Goal: Navigation & Orientation: Understand site structure

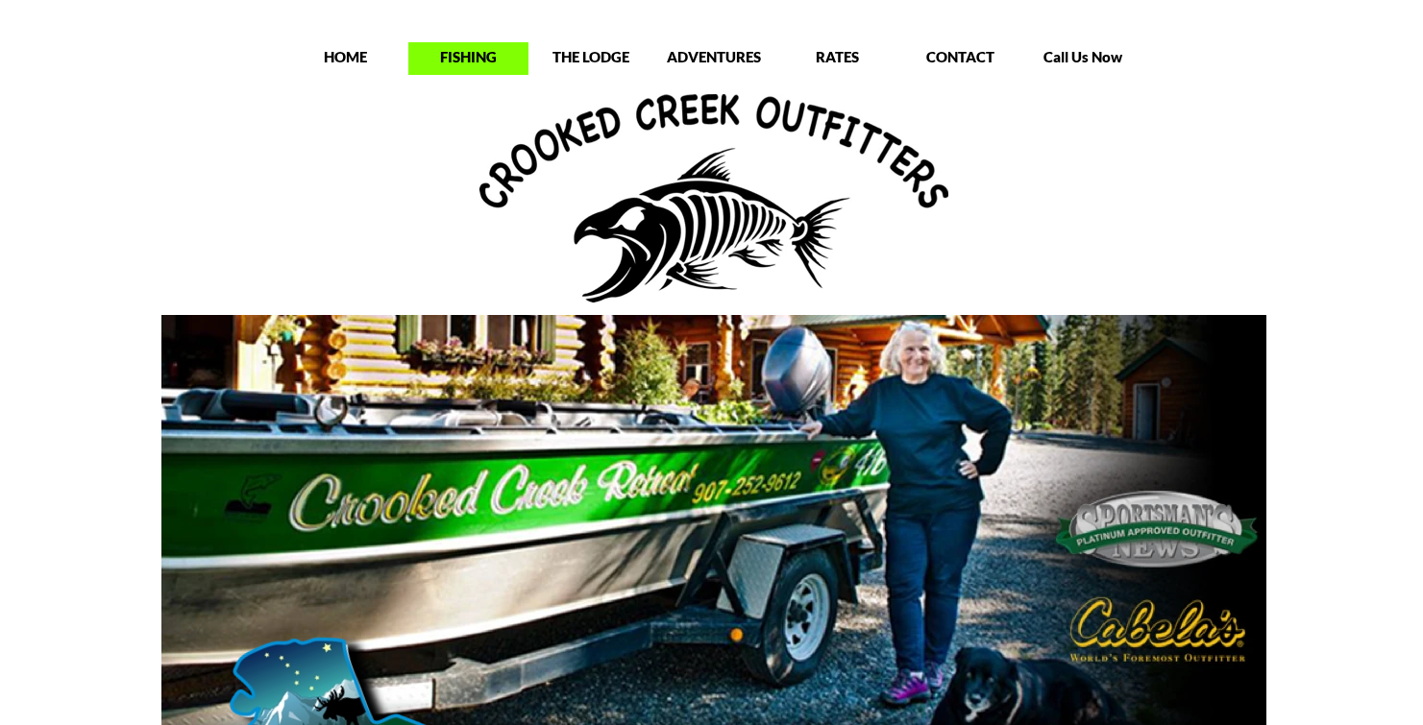
click at [456, 56] on p "FISHING" at bounding box center [468, 56] width 120 height 19
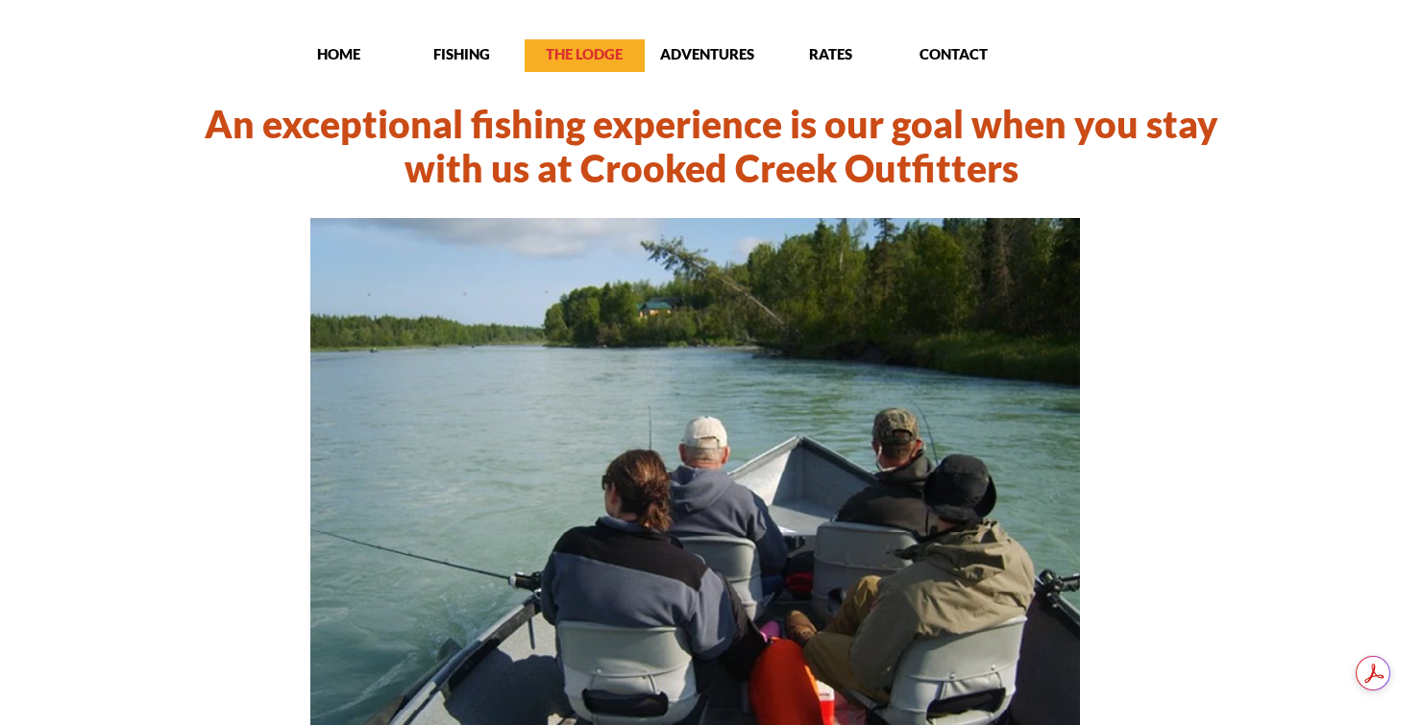
click at [589, 54] on p "THE LODGE" at bounding box center [585, 53] width 120 height 19
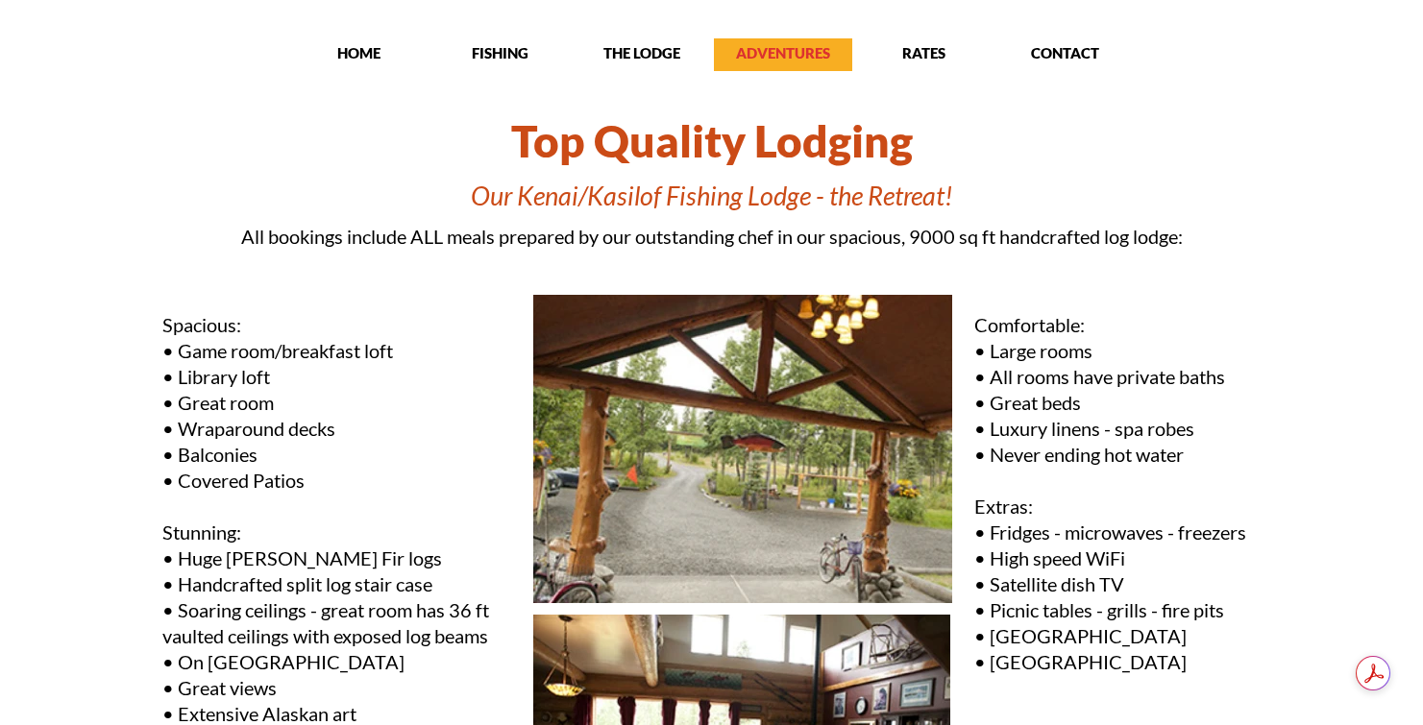
click at [812, 51] on p "ADVENTURES" at bounding box center [783, 52] width 138 height 19
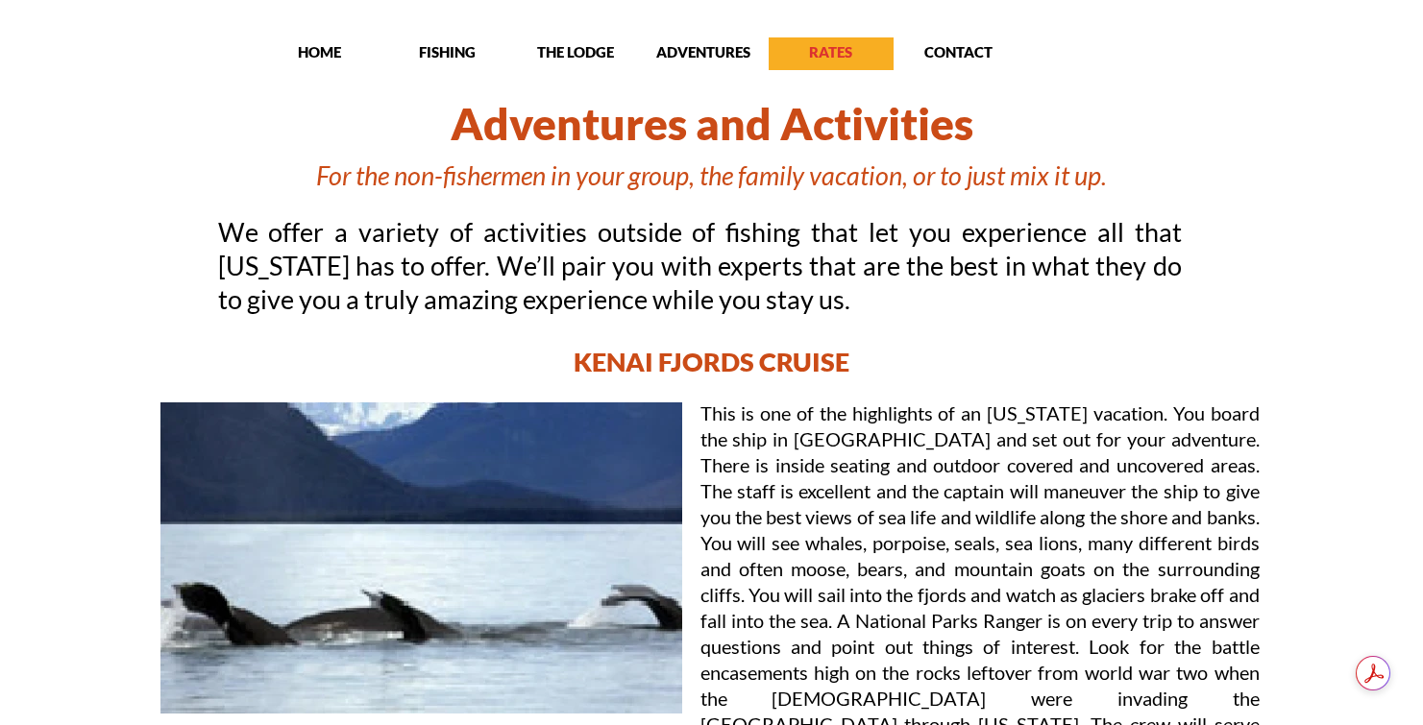
click at [813, 53] on p "RATES" at bounding box center [831, 51] width 125 height 19
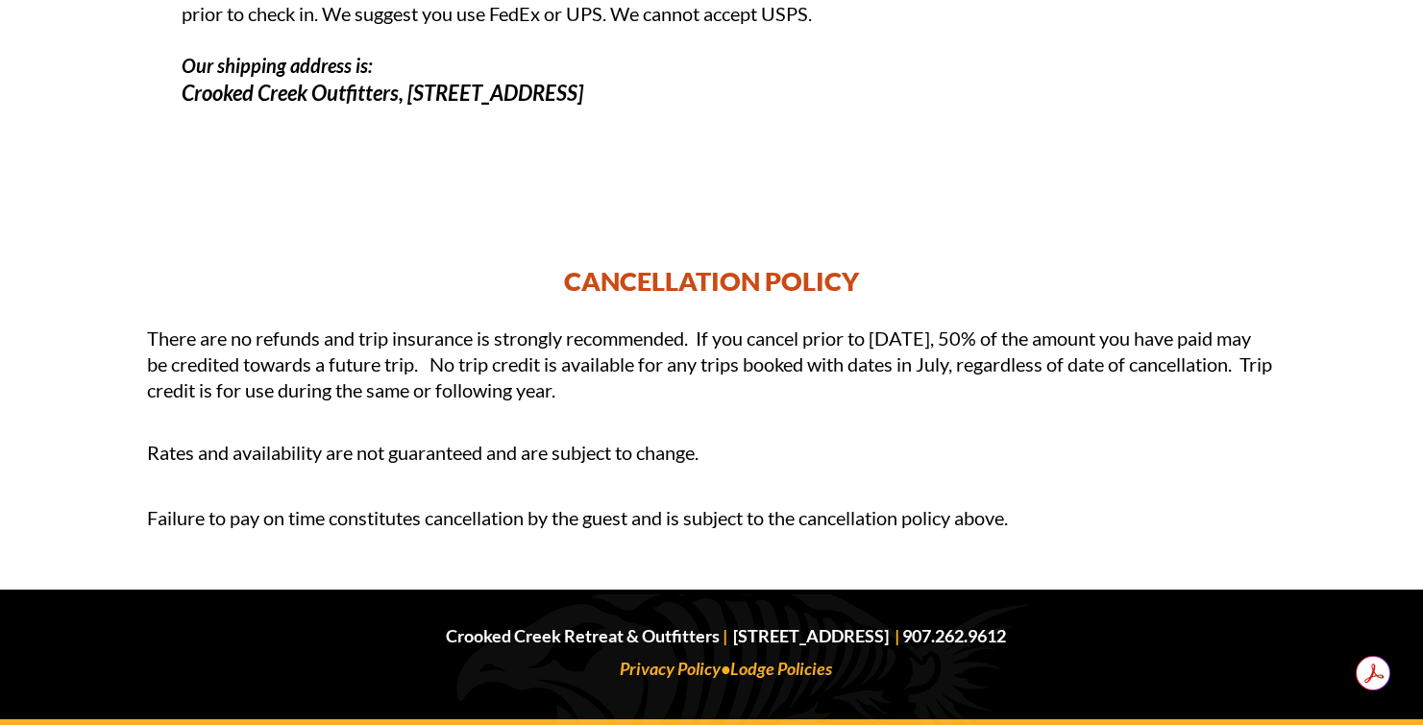
scroll to position [2768, 0]
